Goal: Check status: Check status

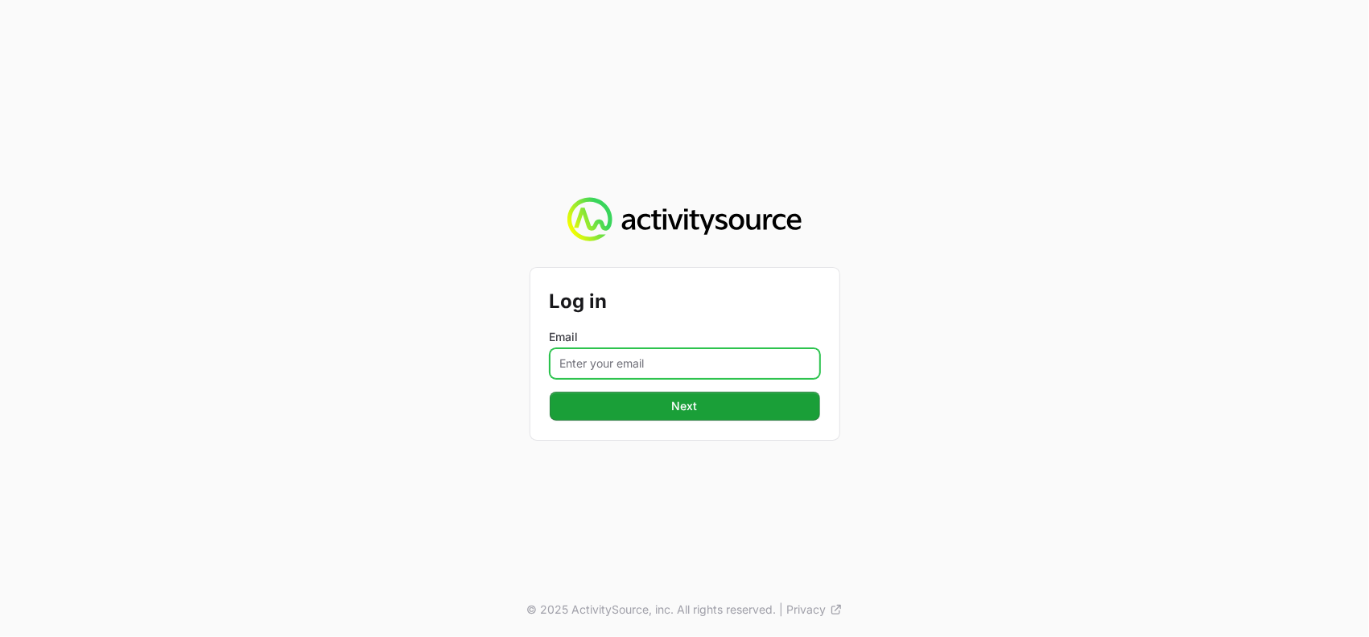
click at [628, 362] on input "Email" at bounding box center [685, 363] width 270 height 31
type input "[PERSON_NAME][EMAIL_ADDRESS][DOMAIN_NAME]"
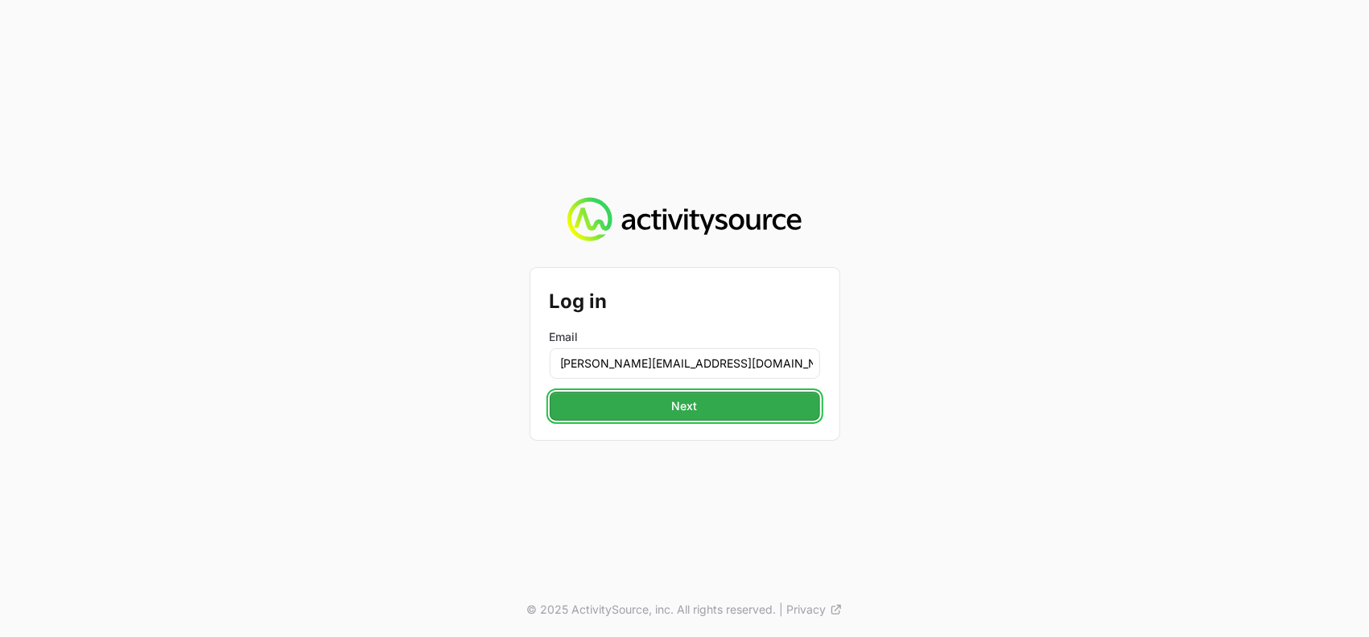
click at [678, 394] on button "Next Next" at bounding box center [685, 406] width 270 height 29
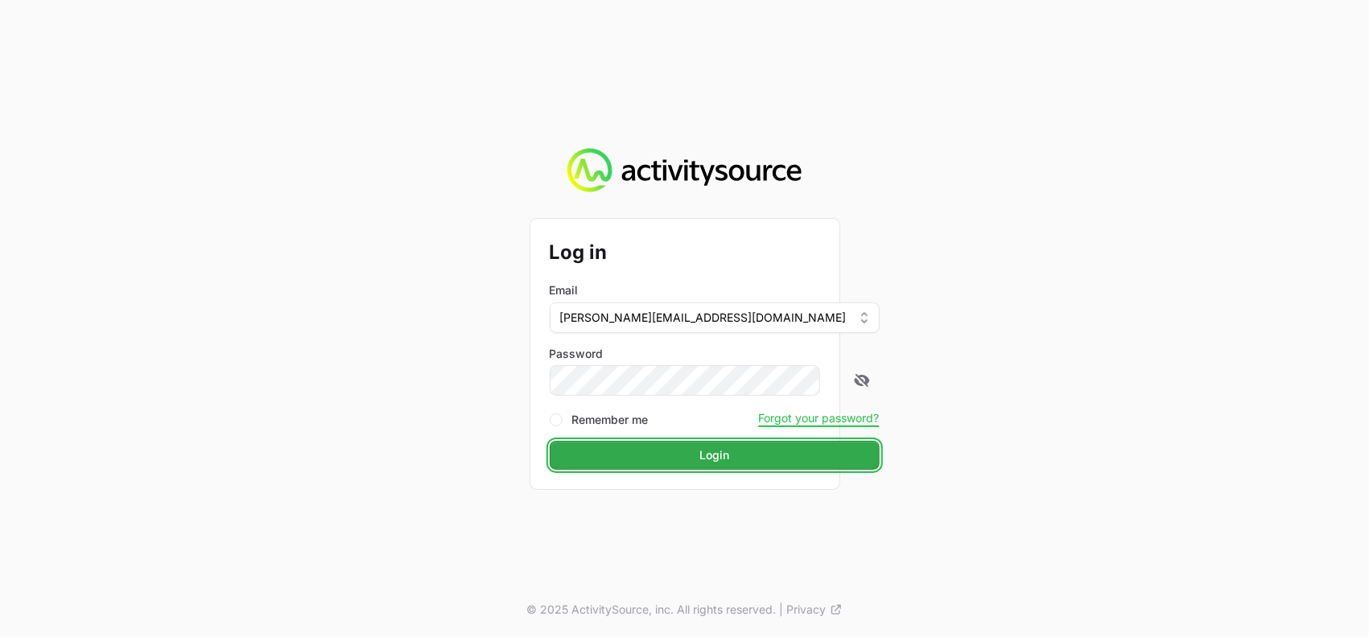
click at [689, 467] on button "Login Login" at bounding box center [715, 455] width 330 height 29
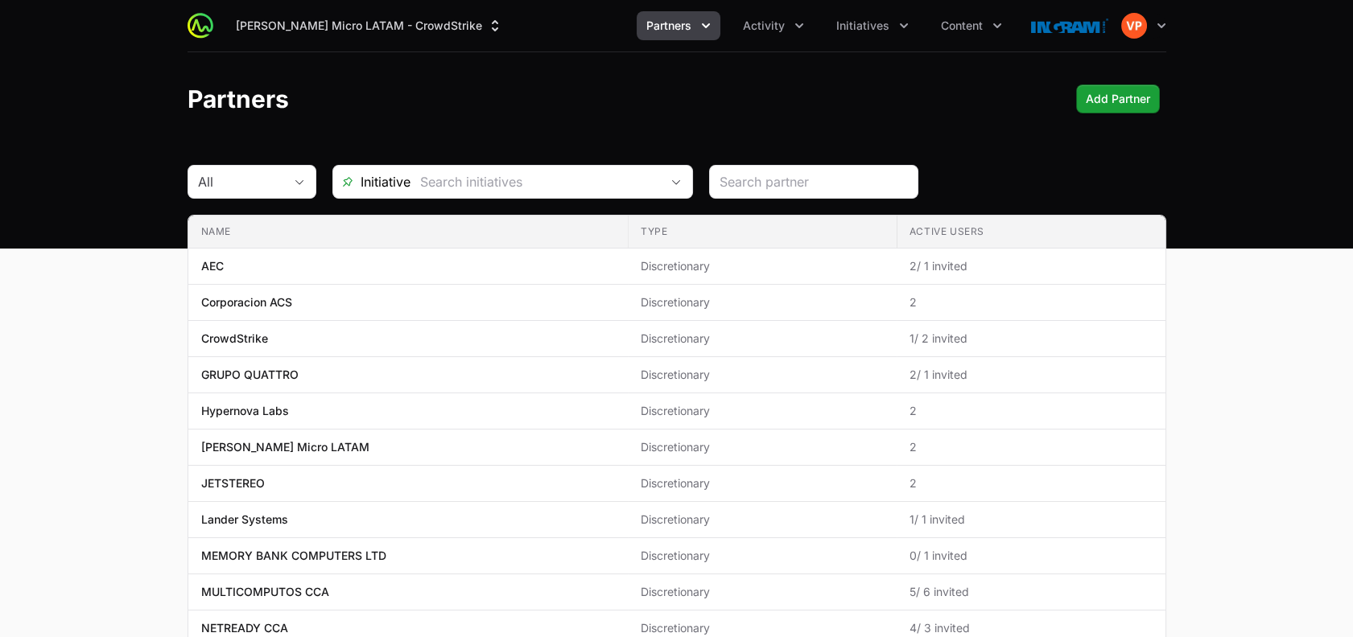
click at [711, 27] on icon "Partners menu" at bounding box center [706, 26] width 16 height 16
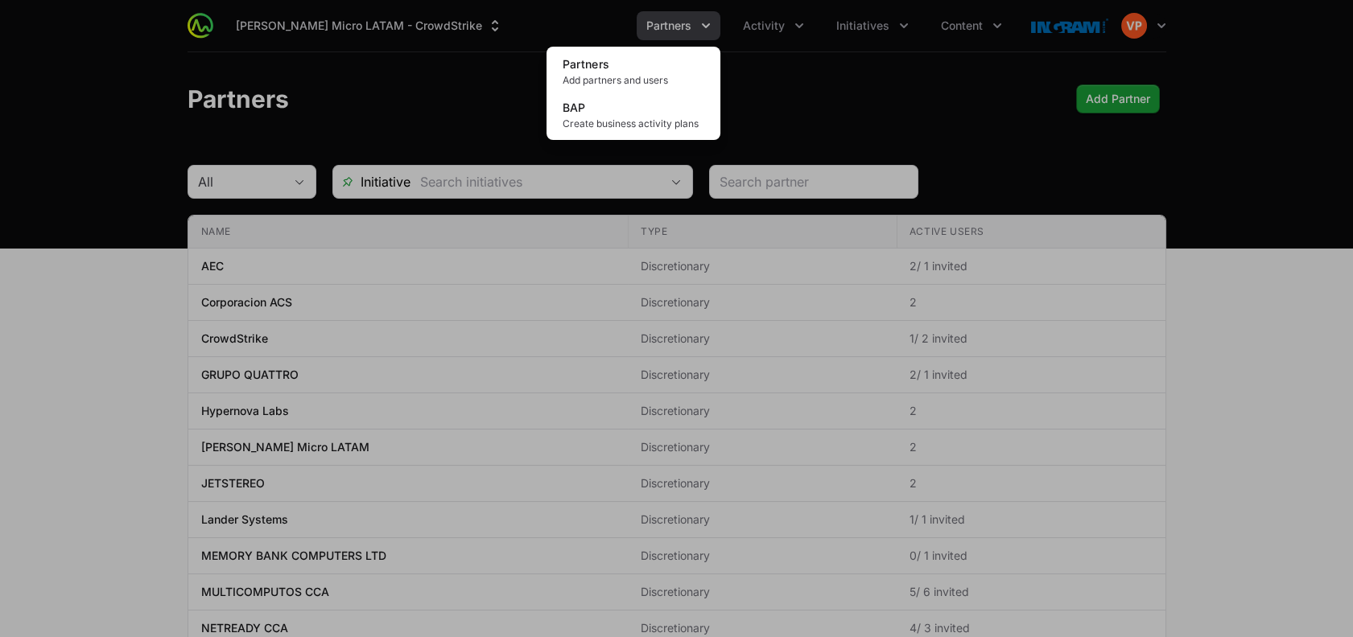
click at [881, 28] on div "Partners menu" at bounding box center [676, 318] width 1353 height 637
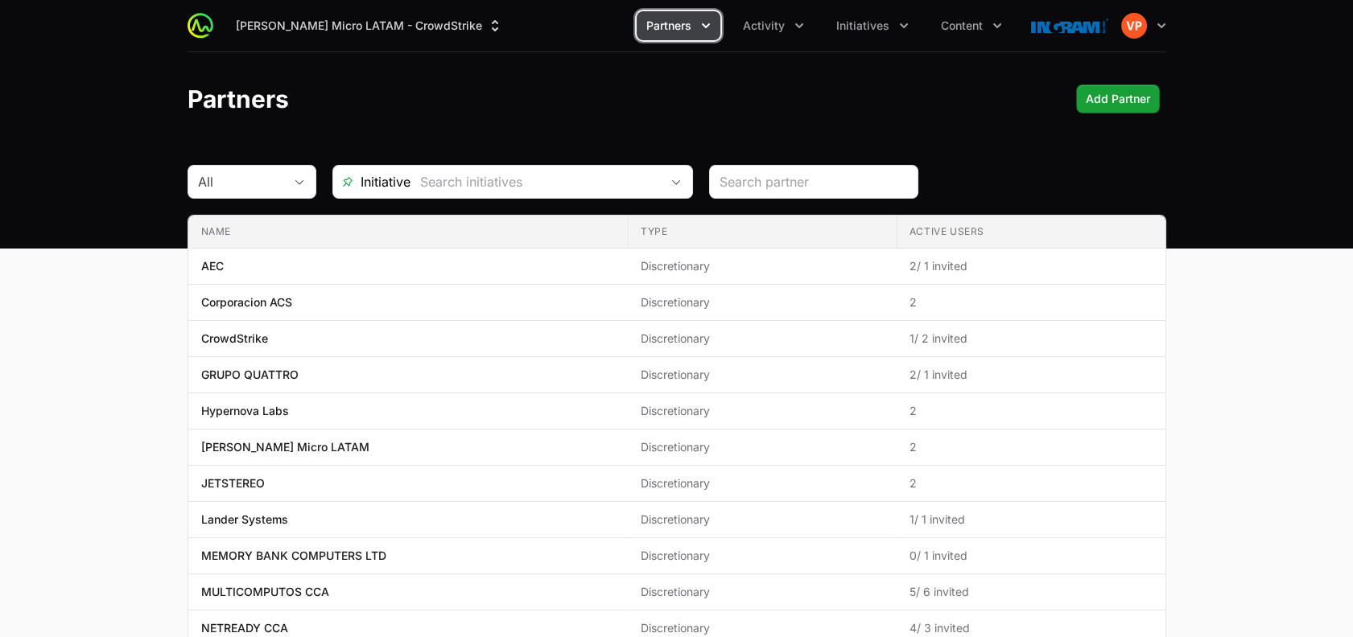
click at [881, 28] on span "Initiatives" at bounding box center [862, 26] width 53 height 16
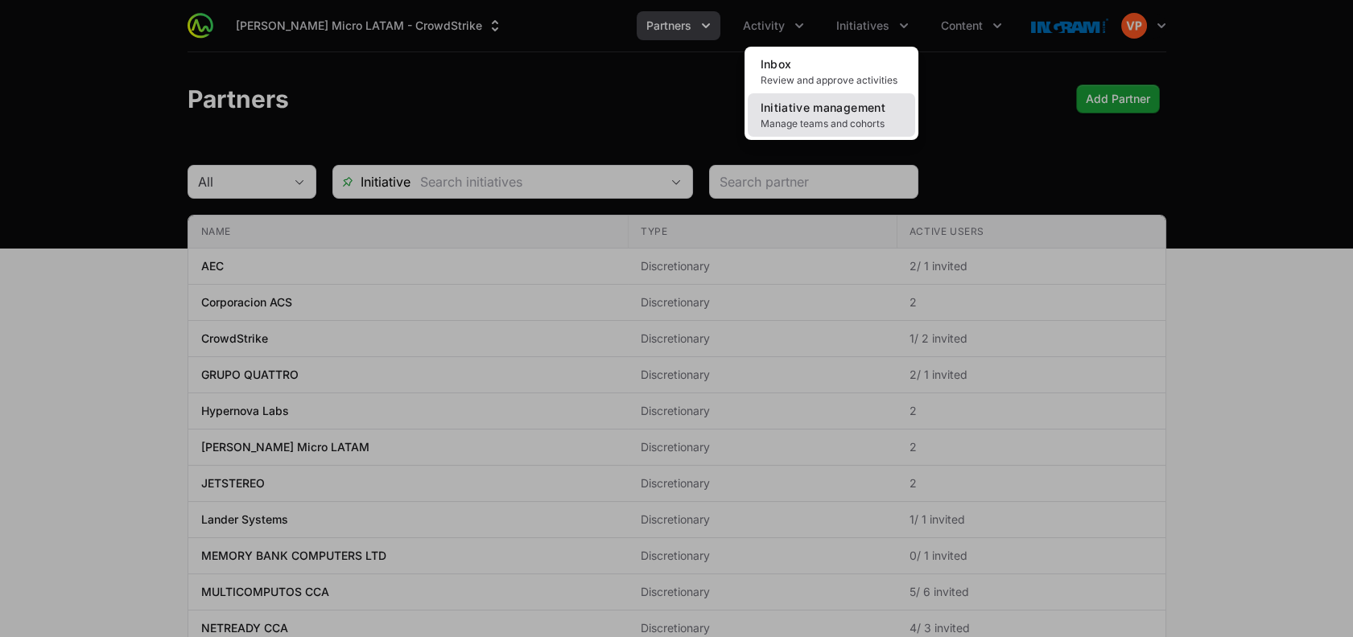
click at [842, 119] on span "Manage teams and cohorts" at bounding box center [831, 123] width 142 height 13
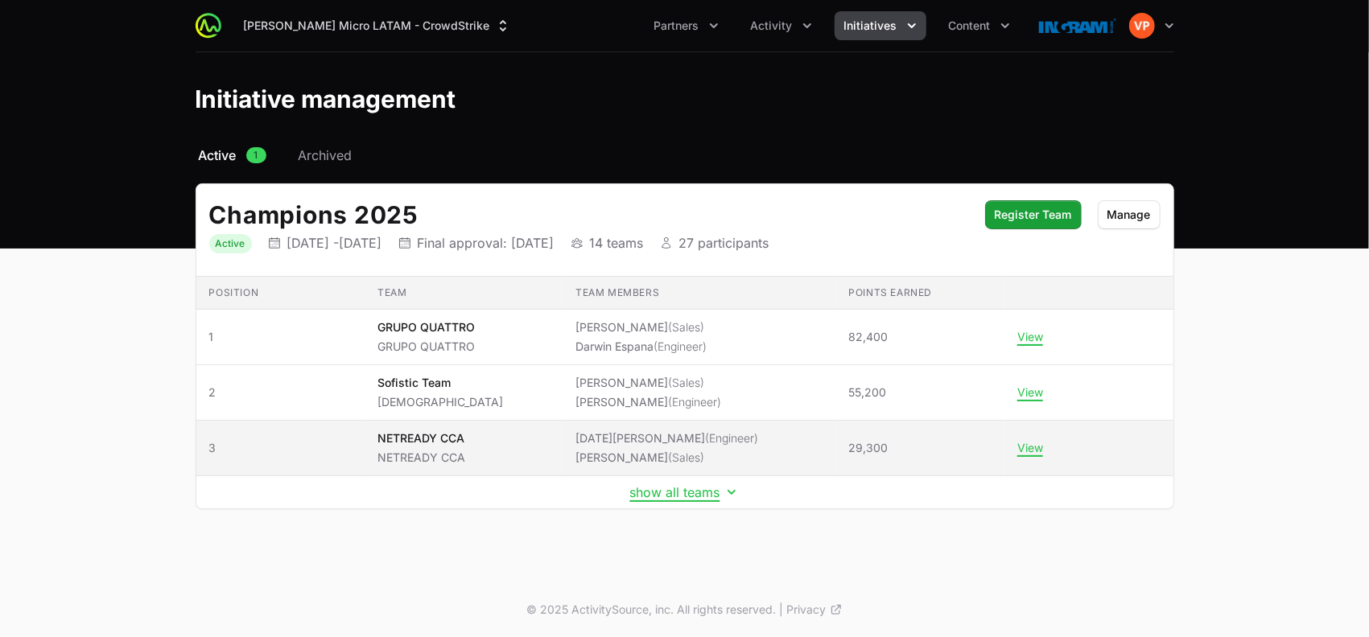
click at [465, 435] on p "NETREADY CCA" at bounding box center [421, 438] width 88 height 16
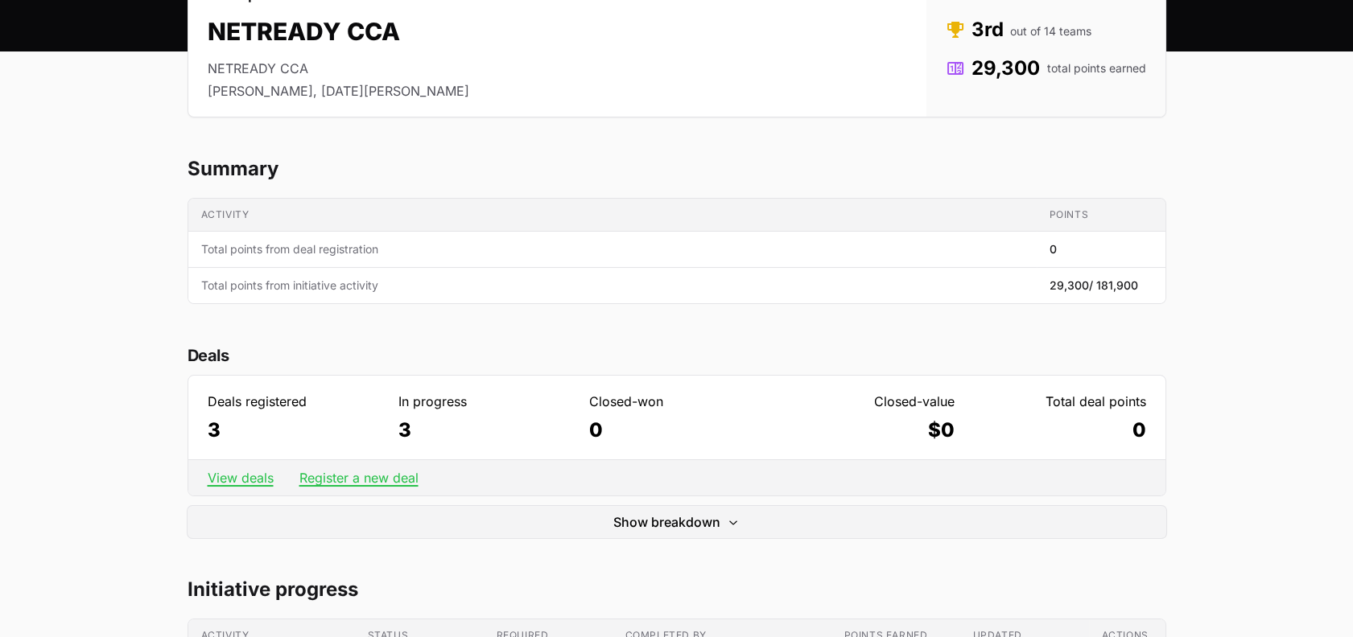
scroll to position [196, 0]
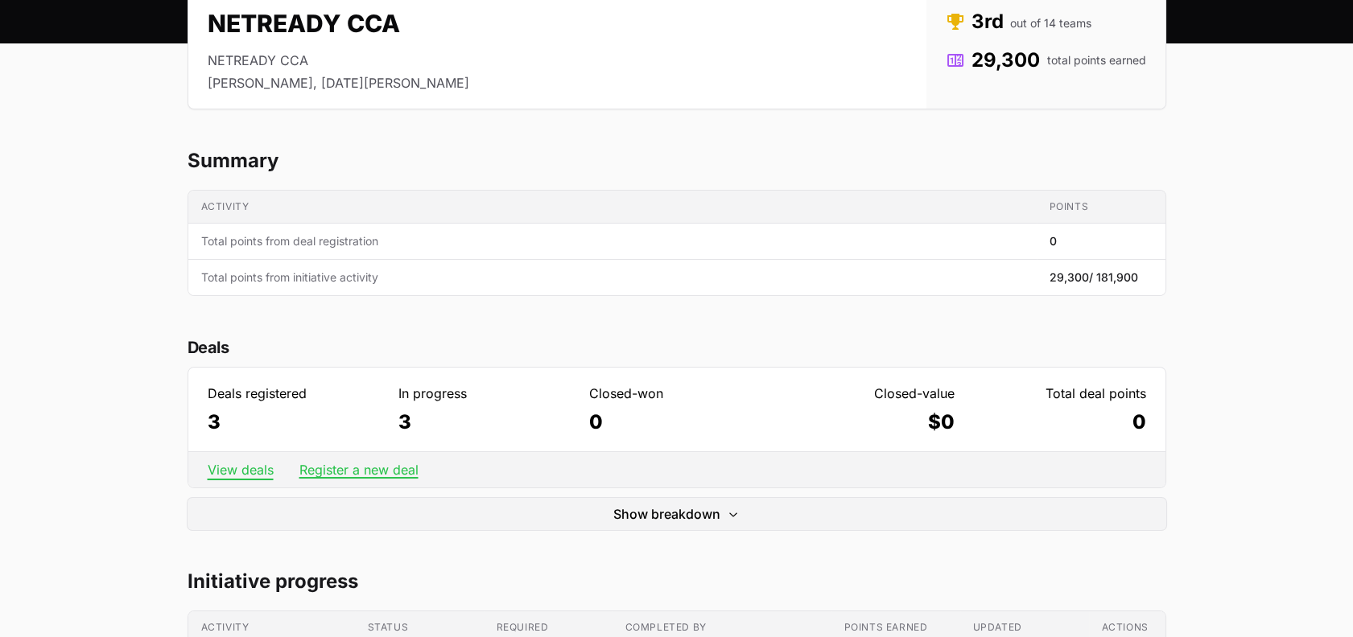
click at [236, 468] on link "View deals" at bounding box center [241, 470] width 66 height 16
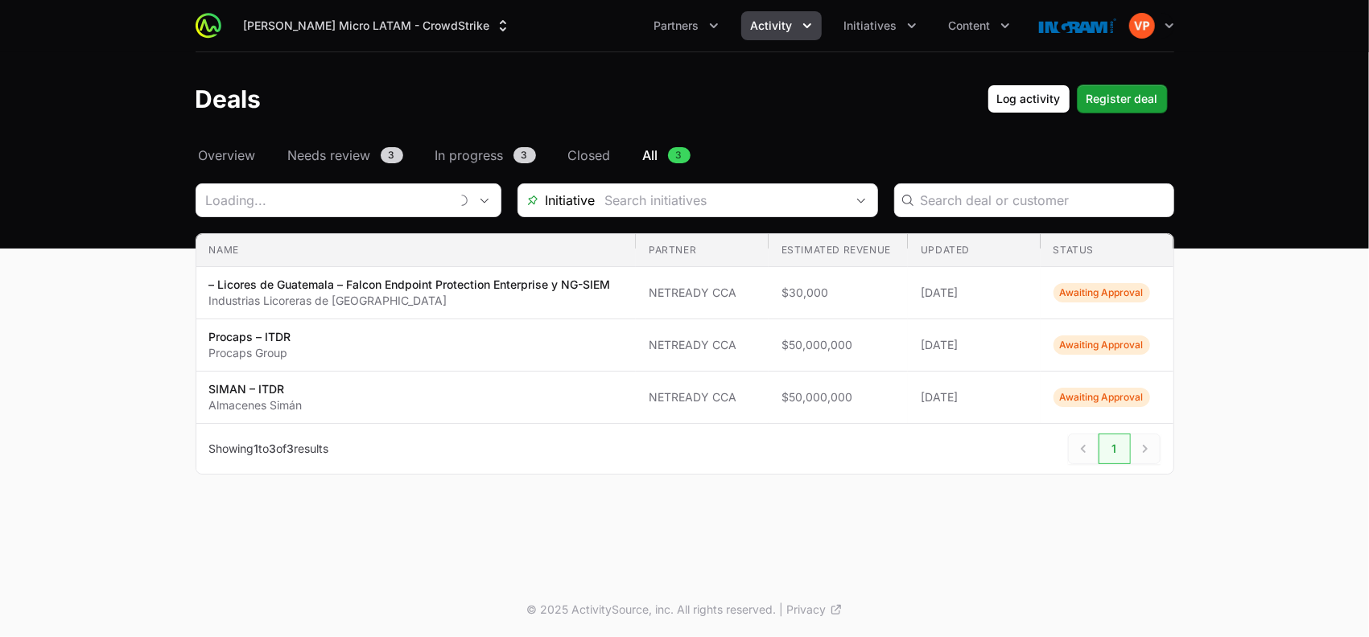
type input "NETREADY CCA"
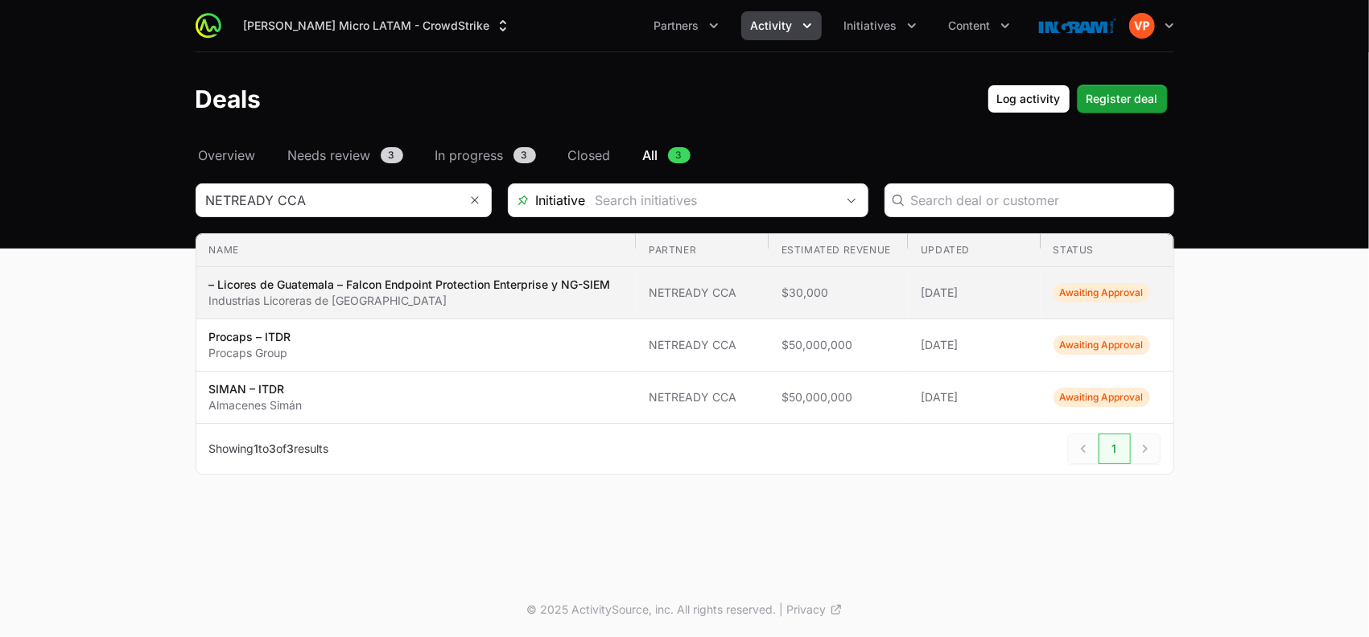
click at [531, 280] on p "– Licores de Guatemala – Falcon Endpoint Protection Enterprise y NG-SIEM" at bounding box center [410, 285] width 402 height 16
